Goal: Information Seeking & Learning: Learn about a topic

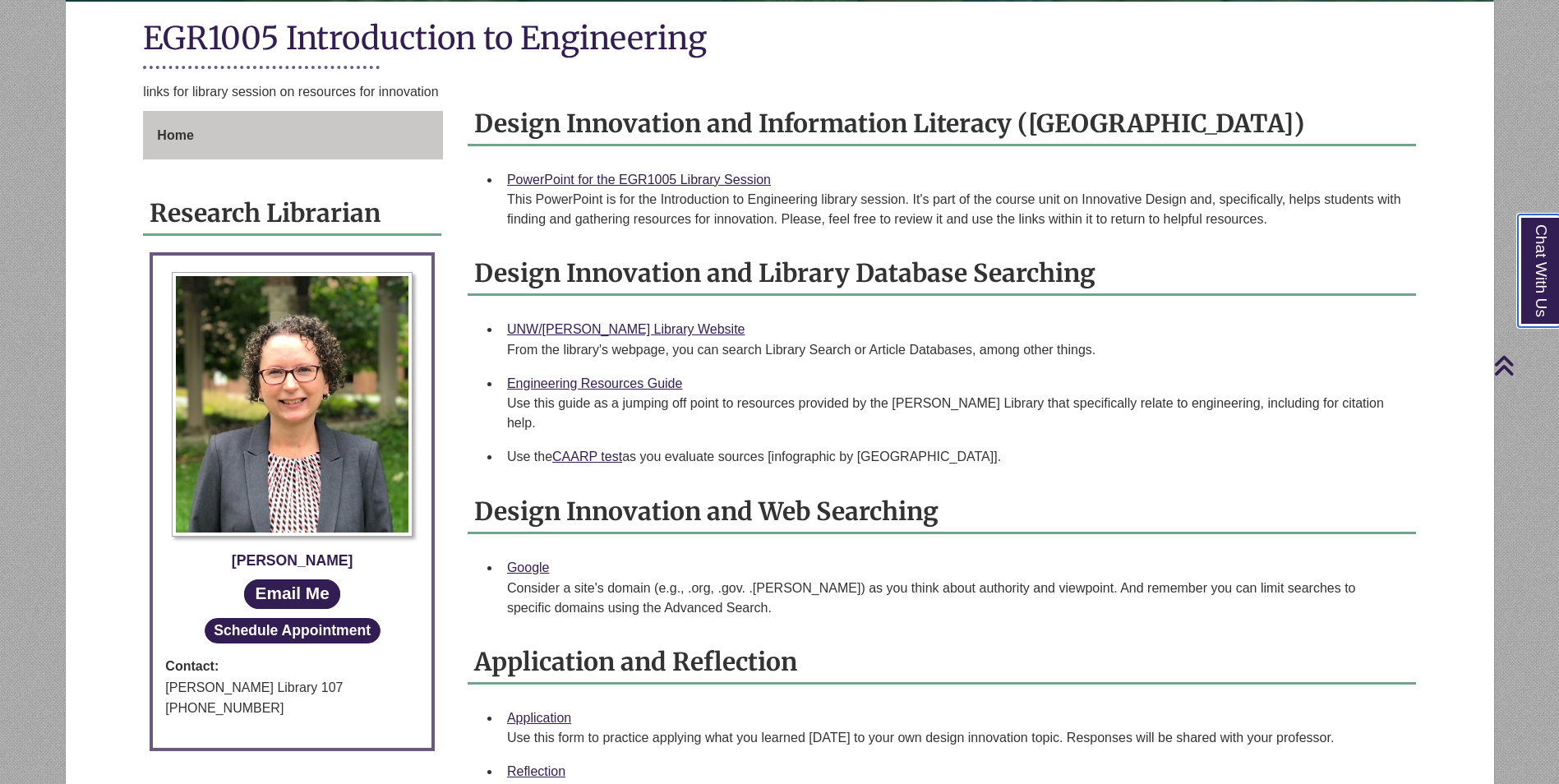
scroll to position [392, 0]
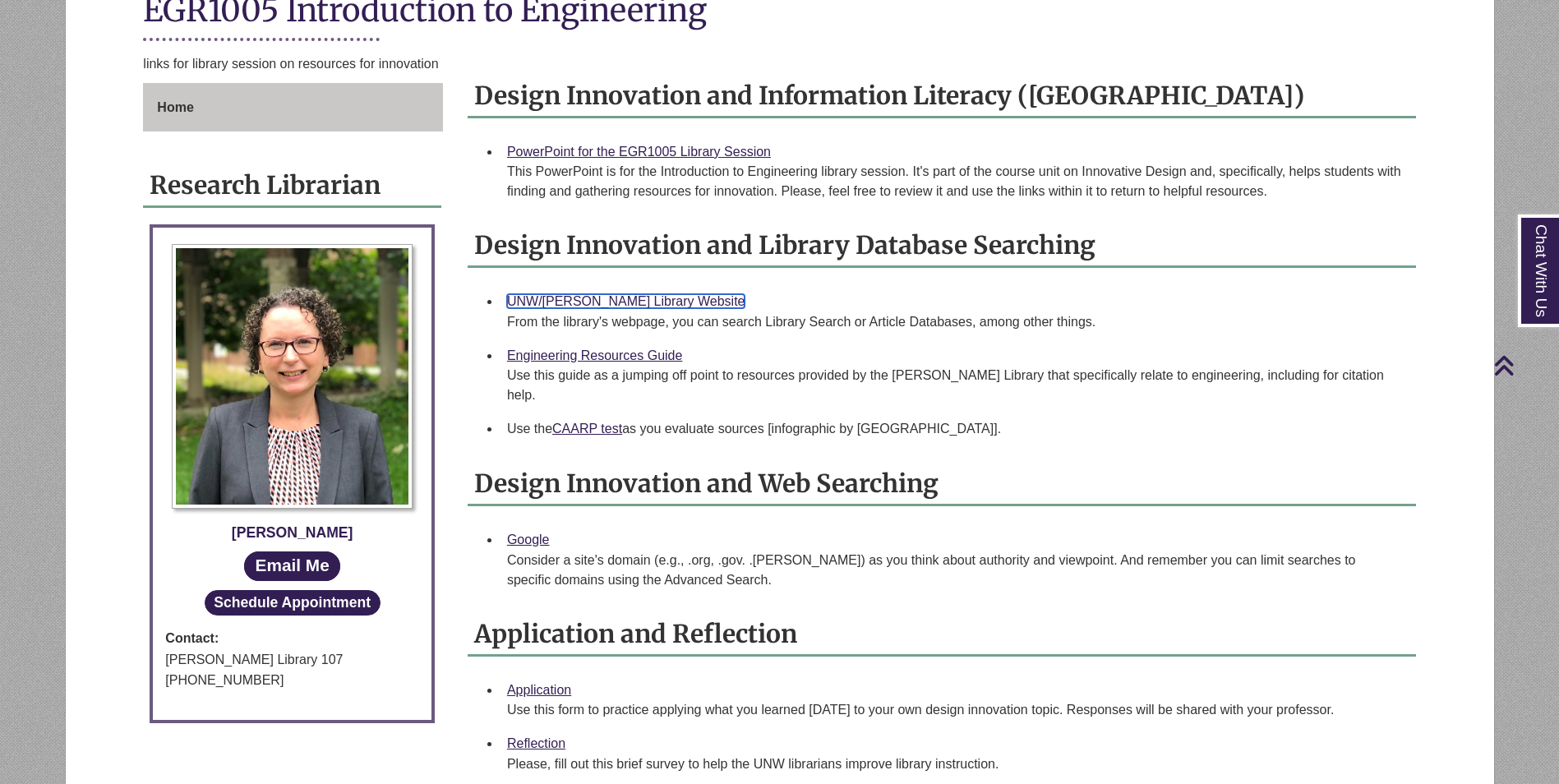
click at [659, 307] on link "UNW/[PERSON_NAME] Library Website" at bounding box center [626, 301] width 238 height 14
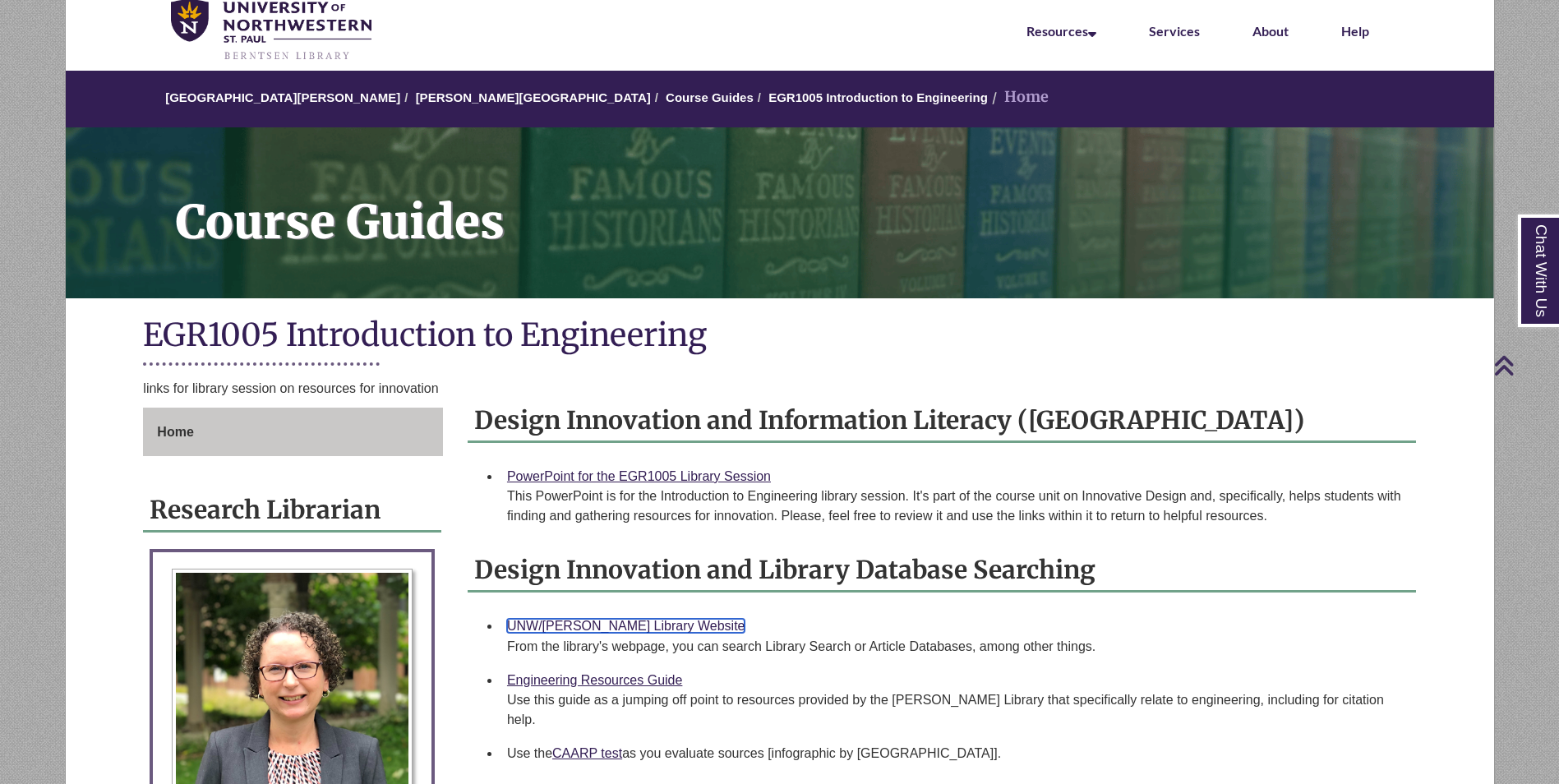
scroll to position [0, 0]
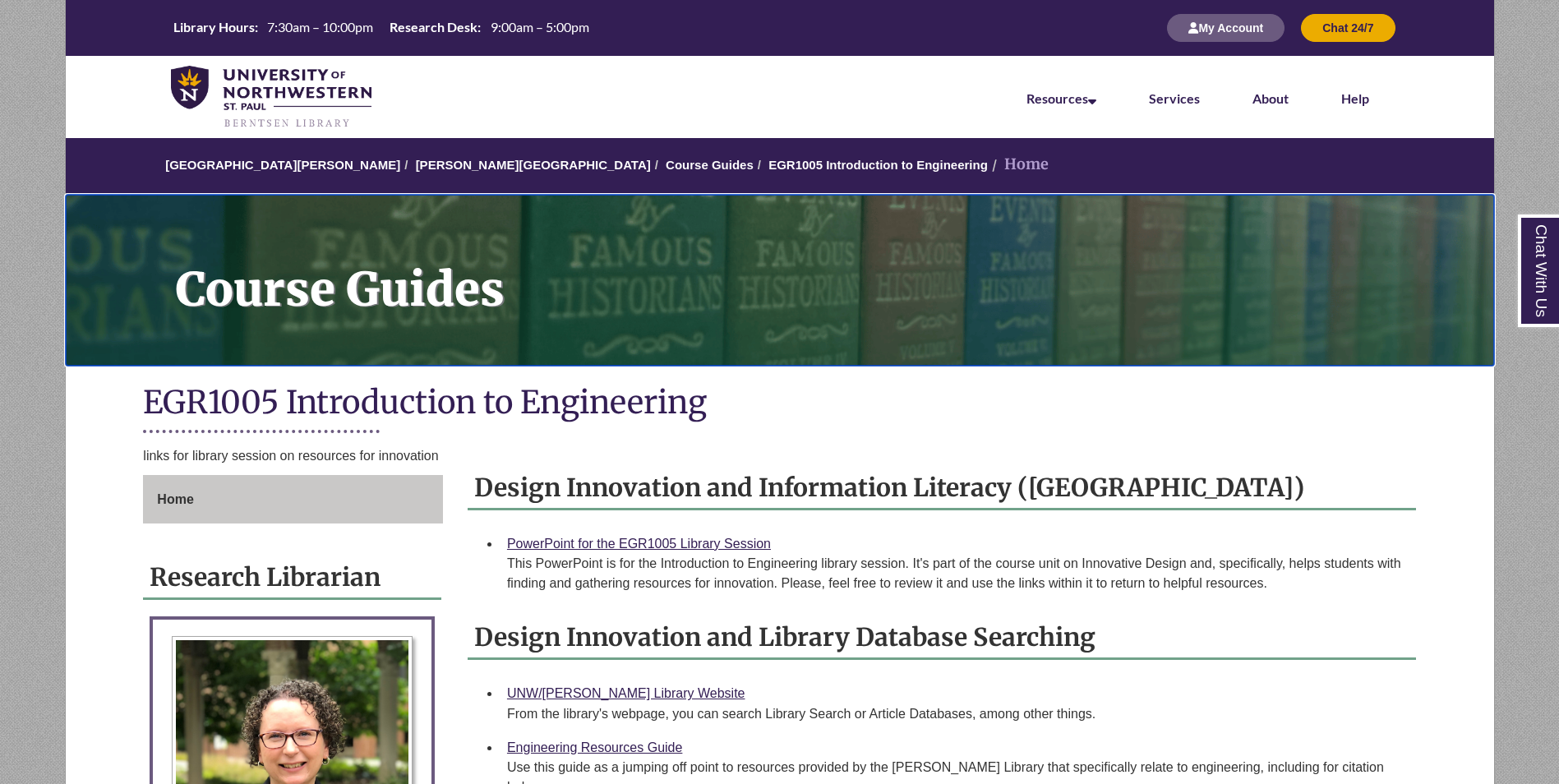
click at [268, 220] on h1 "Course Guides" at bounding box center [825, 269] width 1336 height 149
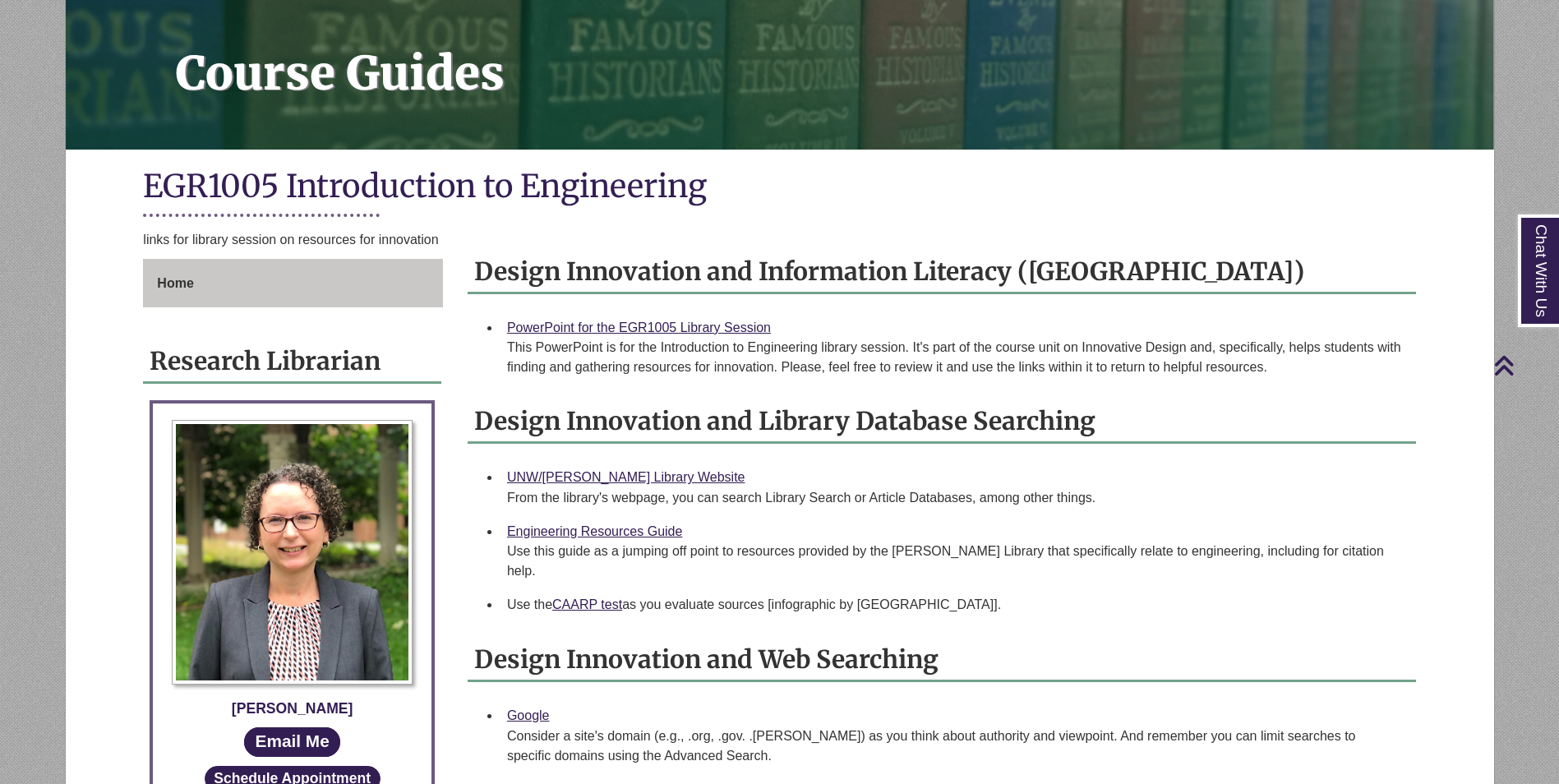
scroll to position [164, 0]
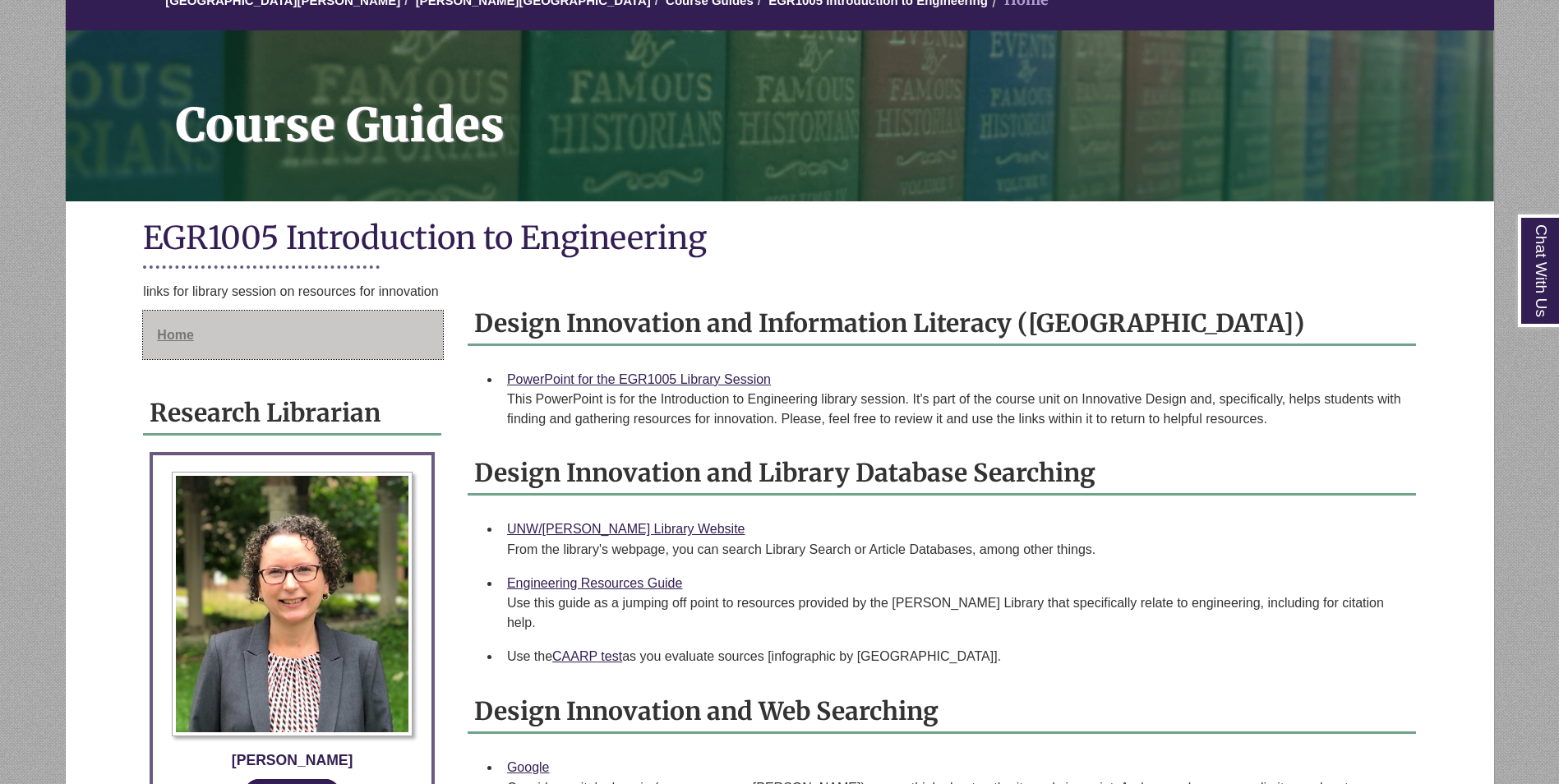
click at [323, 345] on link "Home" at bounding box center [293, 336] width 300 height 49
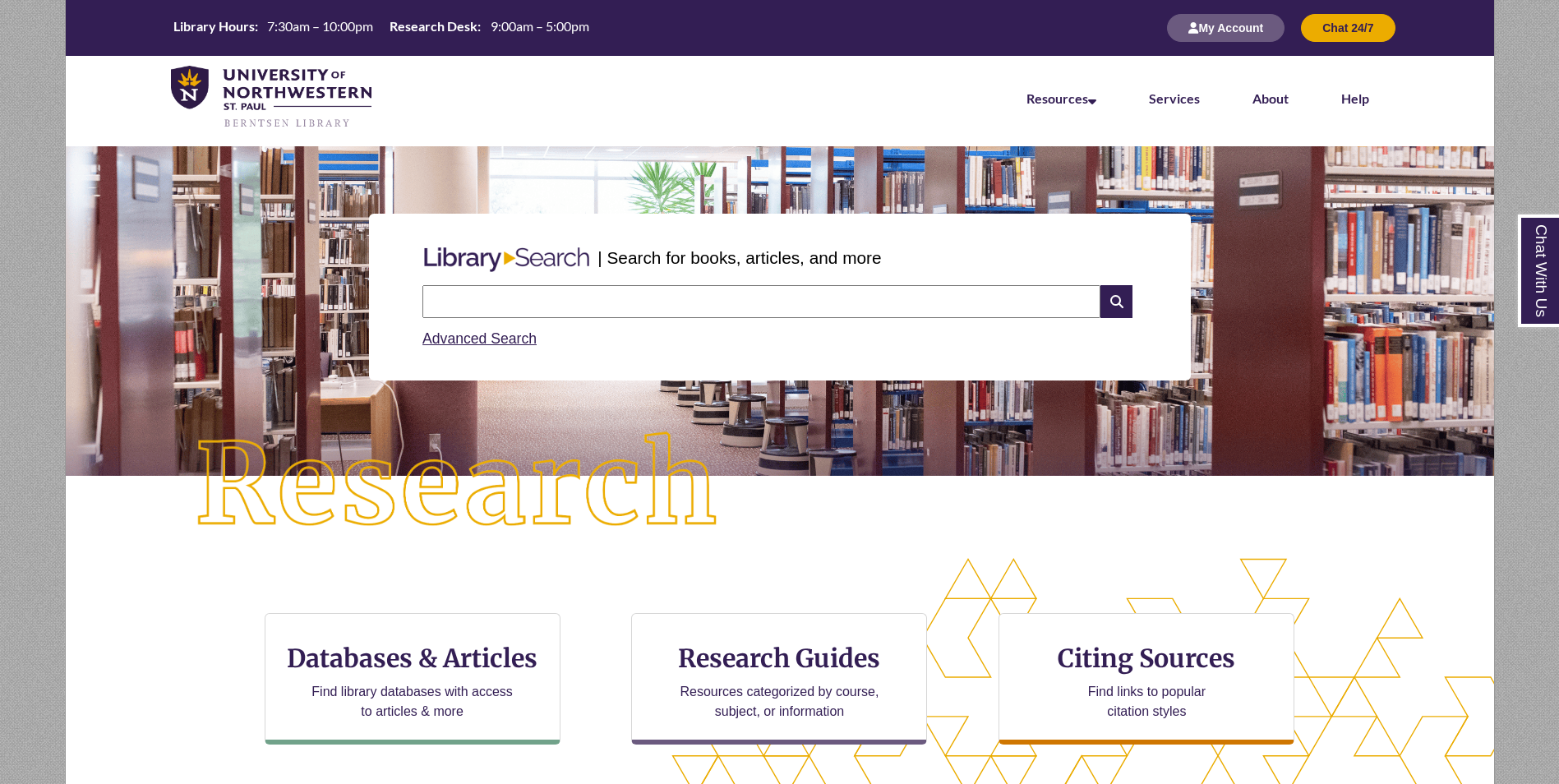
click at [613, 301] on input "text" at bounding box center [761, 302] width 679 height 33
type input "*"
click at [554, 294] on input "**********" at bounding box center [761, 302] width 679 height 33
type input "**********"
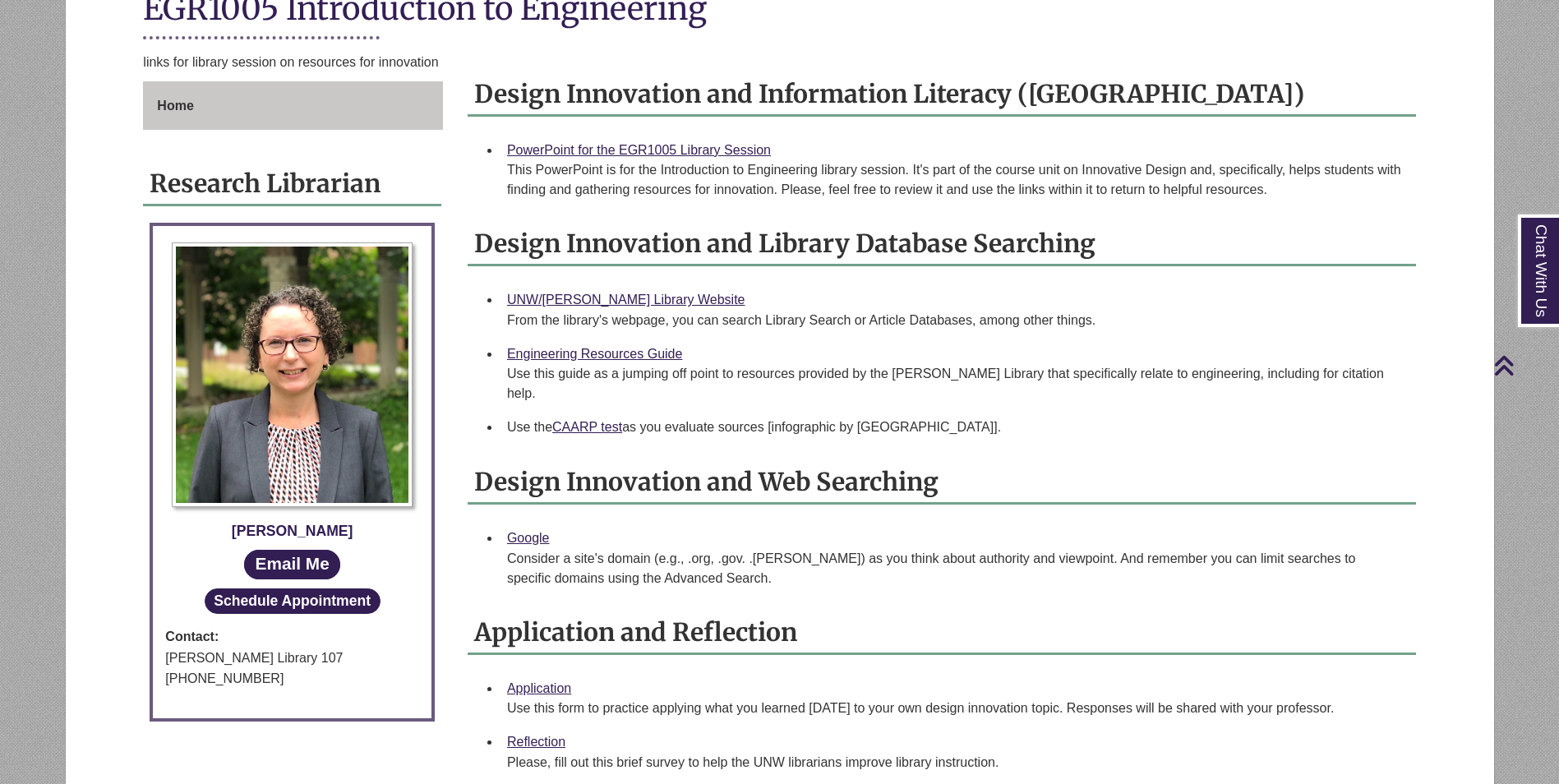
scroll to position [411, 0]
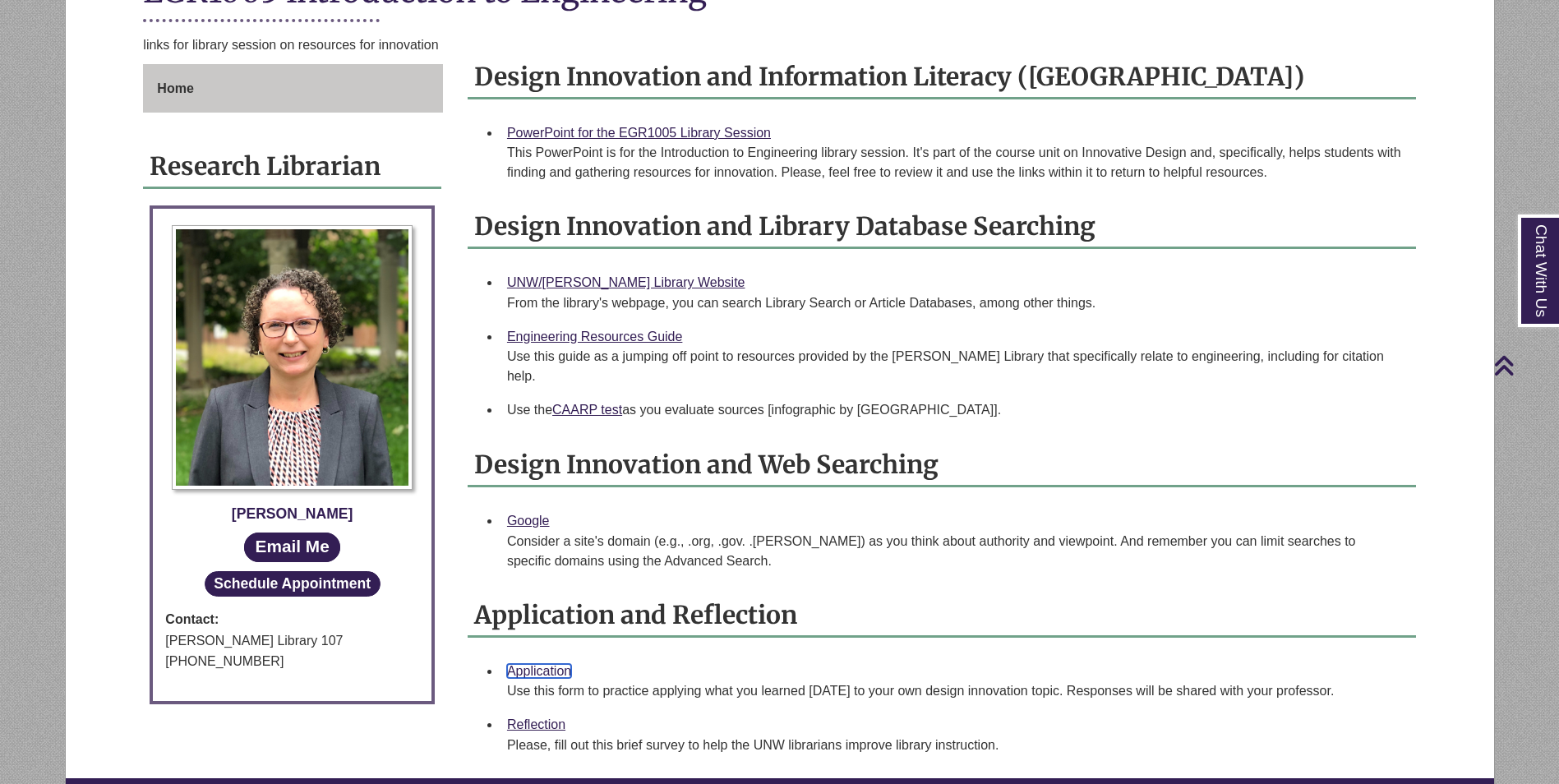
click at [554, 664] on link "Application" at bounding box center [539, 671] width 64 height 14
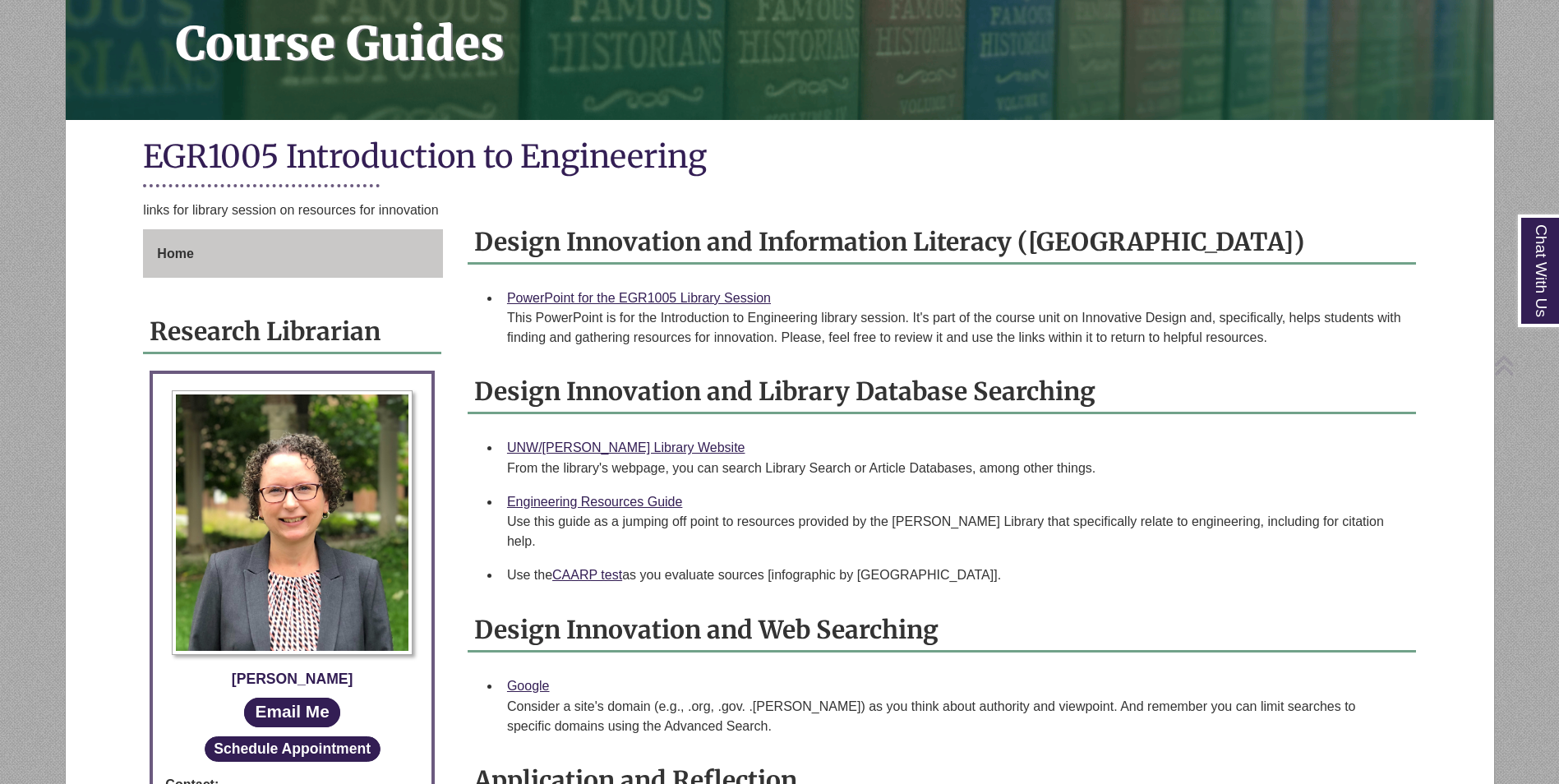
scroll to position [246, 0]
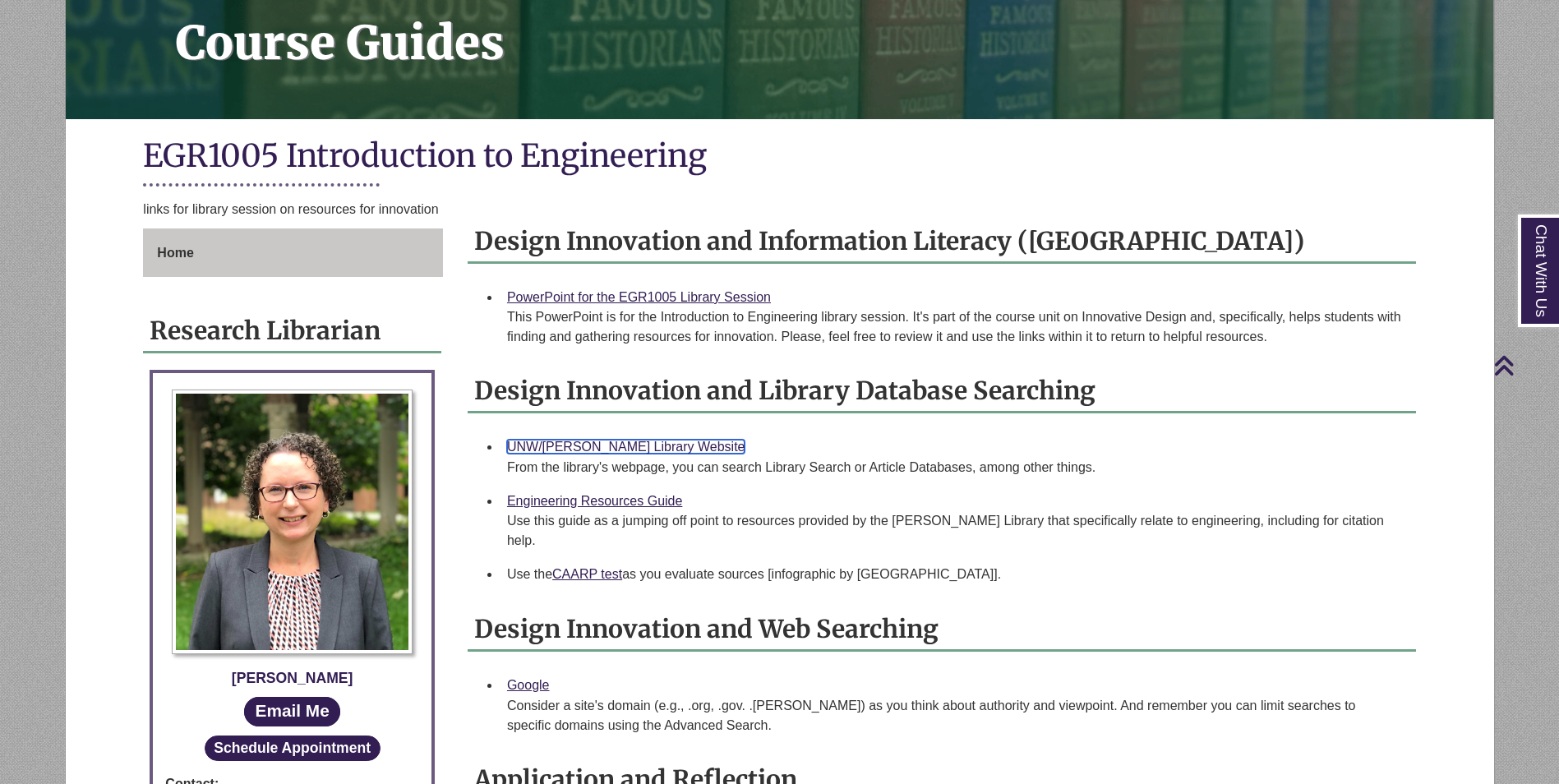
click at [582, 453] on link "UNW/[PERSON_NAME] Library Website" at bounding box center [626, 446] width 238 height 14
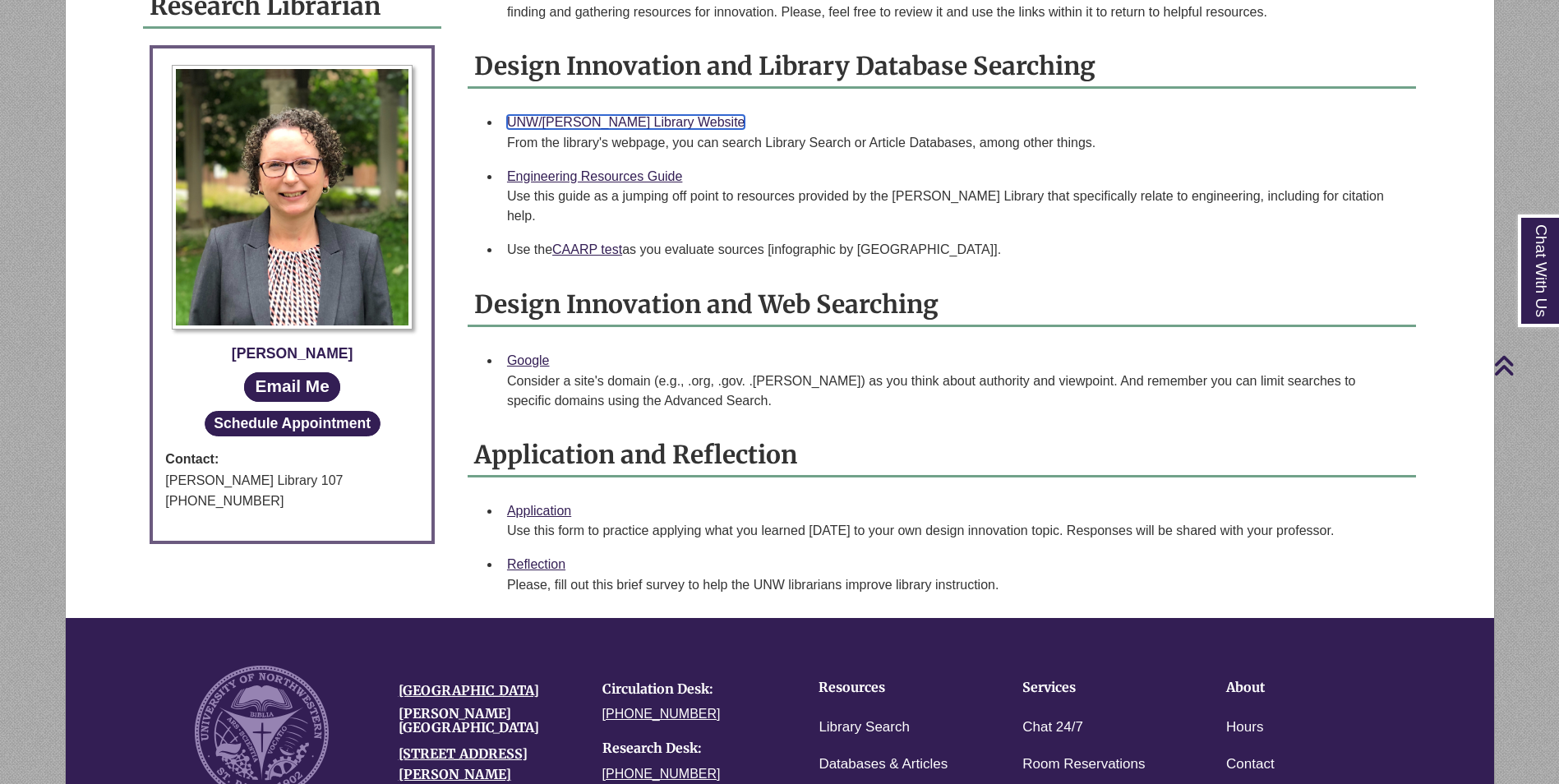
scroll to position [575, 0]
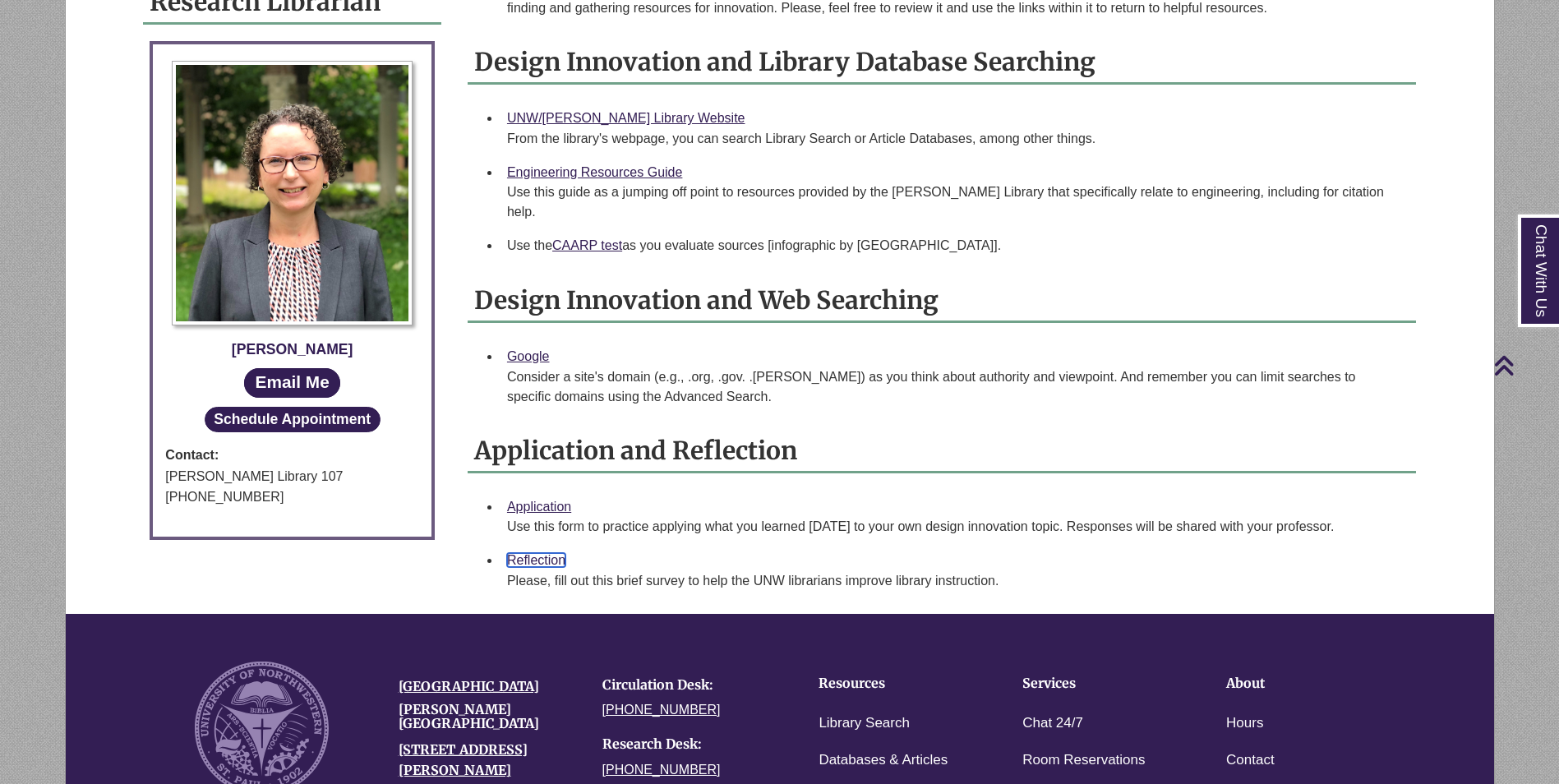
click at [542, 553] on link "Reflection" at bounding box center [536, 560] width 59 height 14
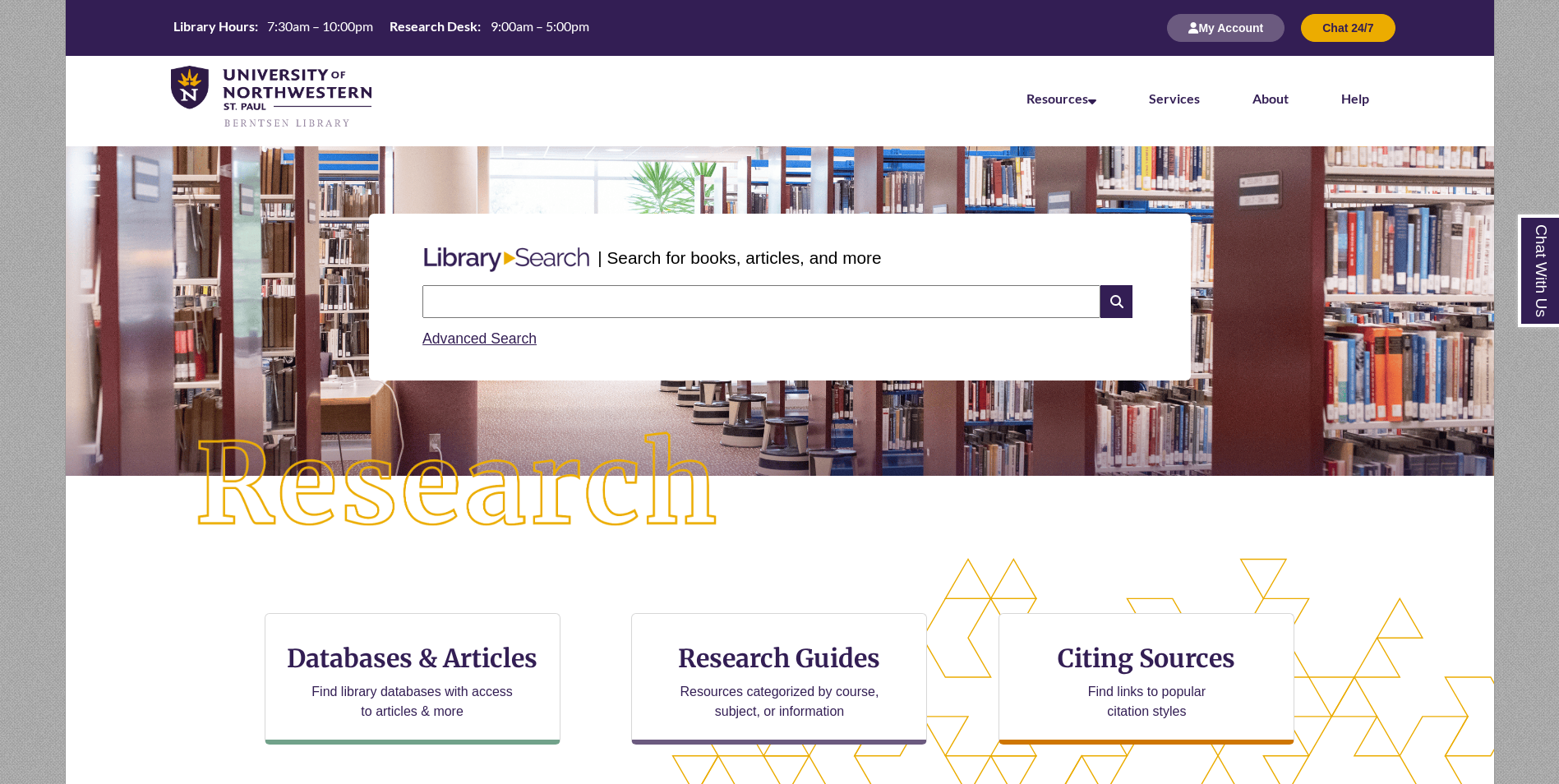
click at [478, 298] on input "text" at bounding box center [761, 302] width 679 height 33
type input "**********"
